Goal: Information Seeking & Learning: Learn about a topic

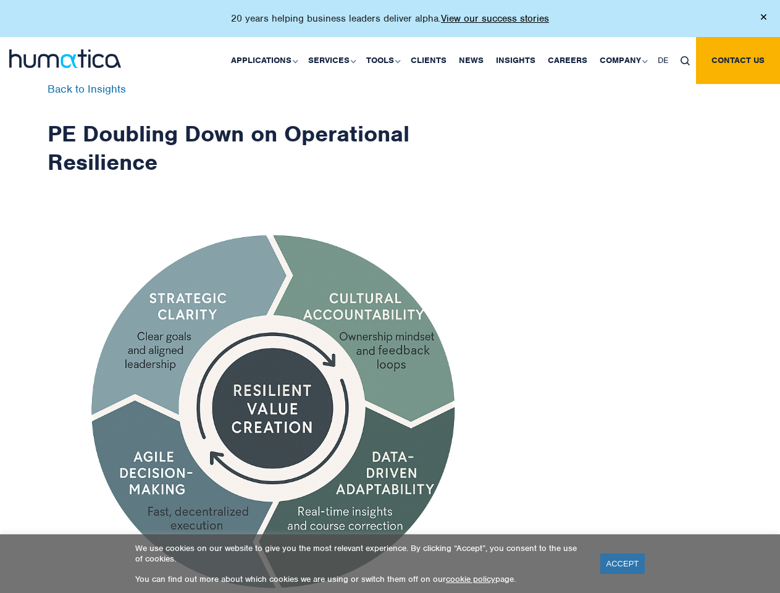
click at [390, 23] on p "20 years helping business leaders deliver alpha. View our success stories" at bounding box center [390, 18] width 318 height 12
click at [267, 60] on link "Applications" at bounding box center [263, 60] width 77 height 47
click at [334, 60] on link "Services" at bounding box center [331, 60] width 58 height 47
click at [385, 60] on link "Tools" at bounding box center [382, 60] width 44 height 47
click at [623, 60] on link "Company" at bounding box center [623, 60] width 58 height 47
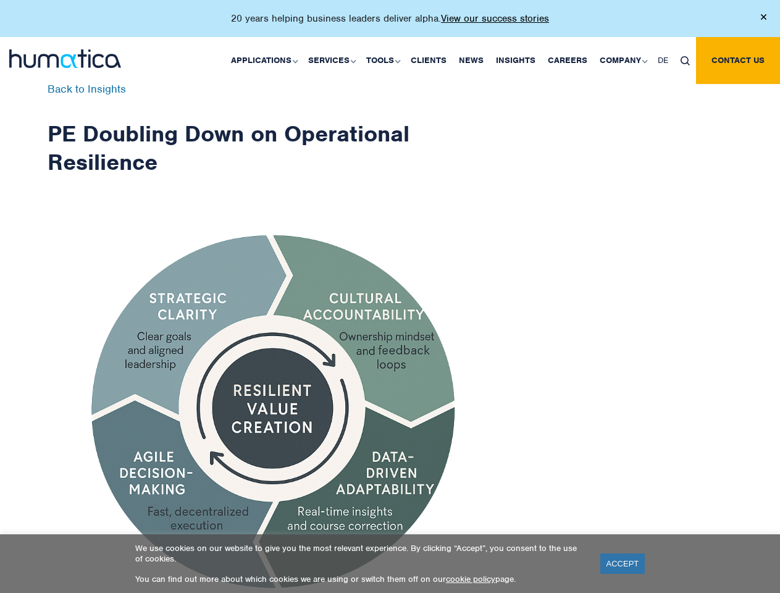
click at [685, 60] on img at bounding box center [685, 60] width 9 height 9
click at [623, 563] on link "ACCEPT" at bounding box center [622, 564] width 45 height 20
